Goal: Task Accomplishment & Management: Manage account settings

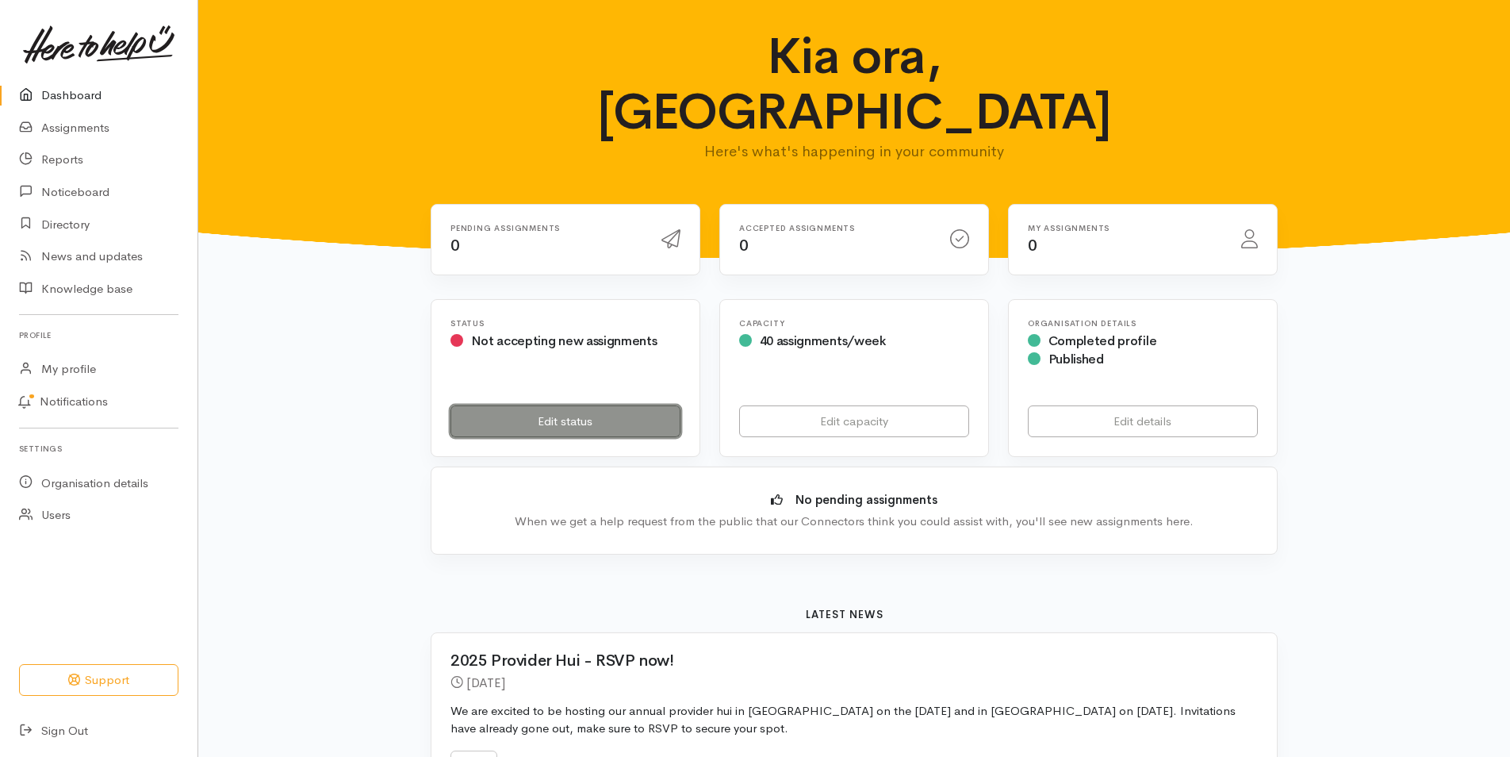
click at [518, 405] on link "Edit status" at bounding box center [565, 421] width 230 height 33
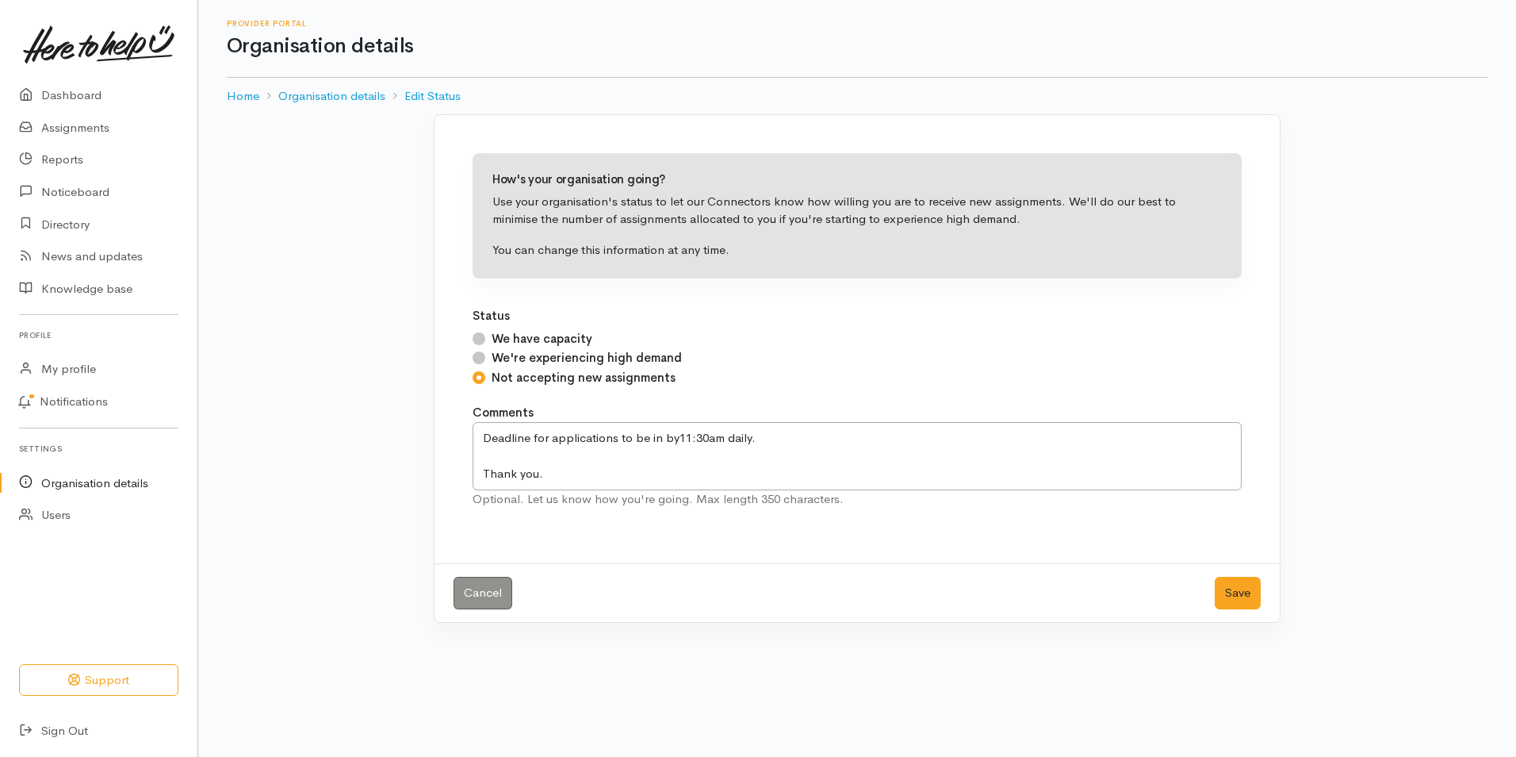
click at [481, 335] on input "We have capacity" at bounding box center [479, 338] width 13 height 13
radio input "true"
click at [1239, 601] on button "Save" at bounding box center [1238, 593] width 46 height 33
